Goal: Information Seeking & Learning: Learn about a topic

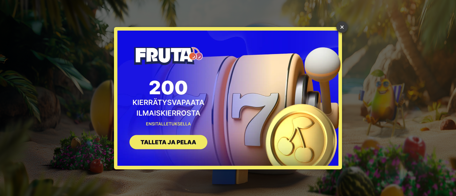
click at [342, 24] on link "×" at bounding box center [341, 26] width 11 height 11
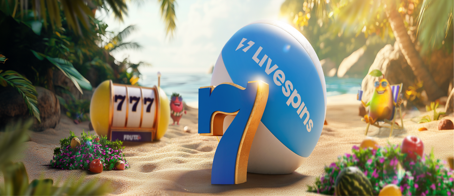
click at [48, 28] on span "Kirjaudu" at bounding box center [49, 25] width 17 height 5
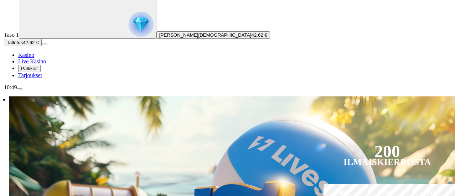
scroll to position [107, 0]
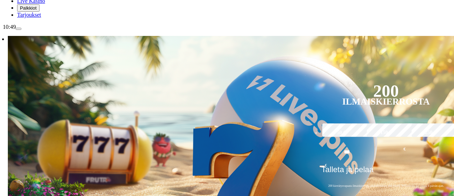
click at [19, 29] on span "menu icon" at bounding box center [19, 29] width 0 height 0
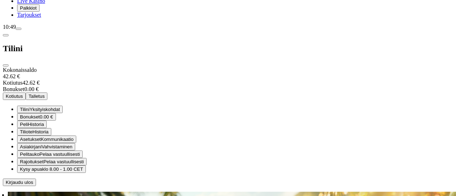
scroll to position [72, 0]
click at [19, 29] on span "menu icon" at bounding box center [19, 29] width 0 height 0
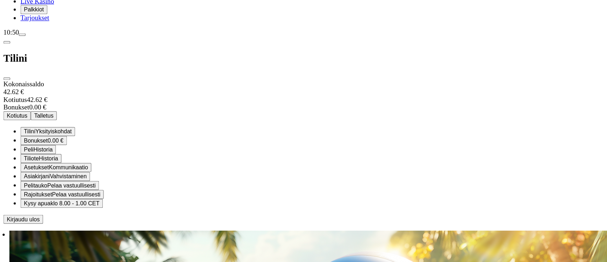
scroll to position [7, 0]
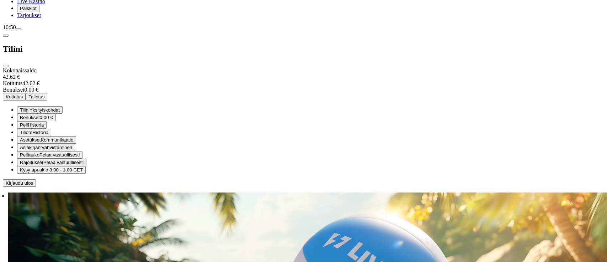
click at [37, 11] on span "Palkkiot" at bounding box center [28, 8] width 17 height 5
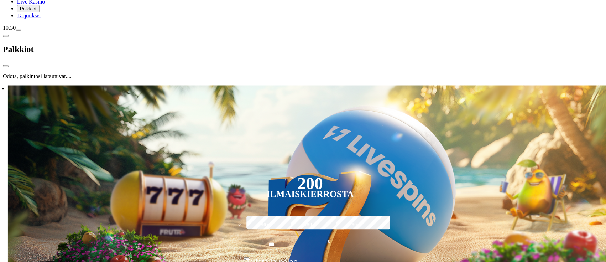
scroll to position [0, 0]
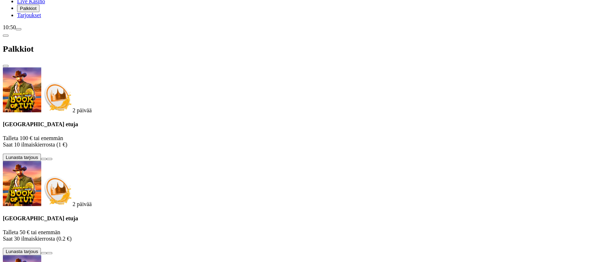
click at [40, 18] on span "Tarjoukset" at bounding box center [29, 15] width 24 height 6
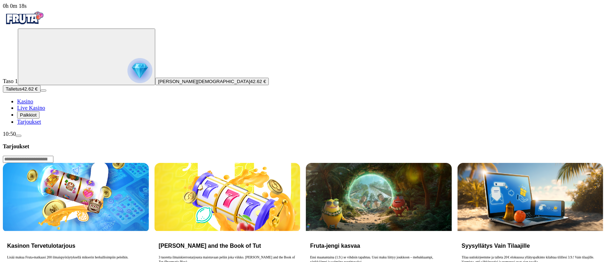
click at [149, 196] on div "Kasinon Tervetulotarjous Lisää makua Fruta-matkaasi 200 ilmaispyöräytyksellä mi…" at bounding box center [76, 261] width 146 height 61
drag, startPoint x: 159, startPoint y: 133, endPoint x: 159, endPoint y: 137, distance: 3.9
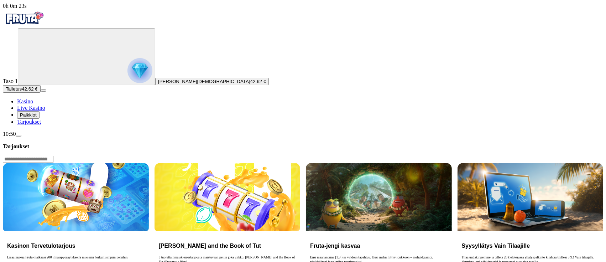
click at [149, 196] on div "Kasinon Tervetulotarjous Lisää makua Fruta-matkaasi 200 ilmaispyöräytyksellä mi…" at bounding box center [76, 261] width 146 height 61
click at [127, 83] on img "Primary" at bounding box center [139, 70] width 25 height 25
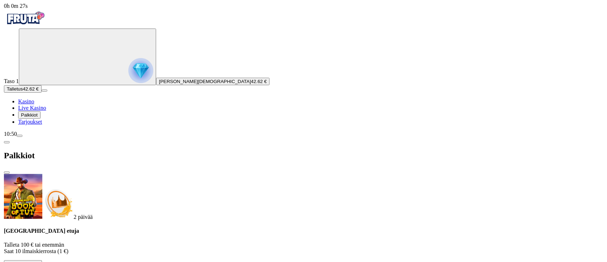
scroll to position [272, 0]
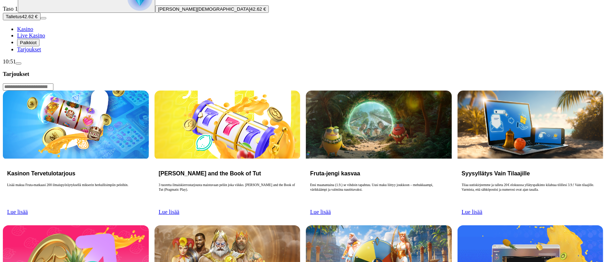
scroll to position [190, 0]
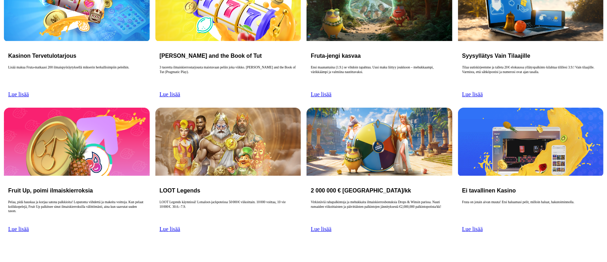
scroll to position [272, 0]
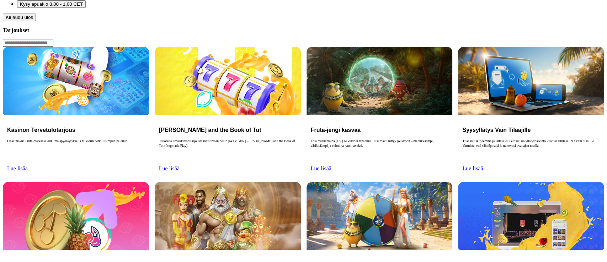
click at [275, 21] on div at bounding box center [304, 21] width 602 height 0
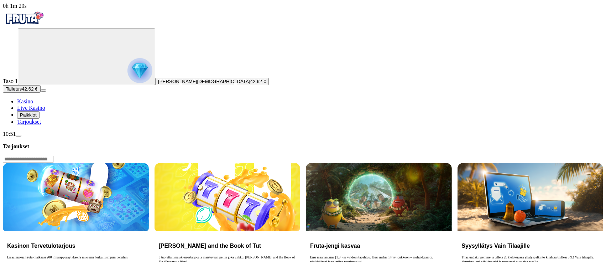
click at [144, 196] on h3 "Kasinon Tervetulotarjous" at bounding box center [75, 245] width 137 height 7
